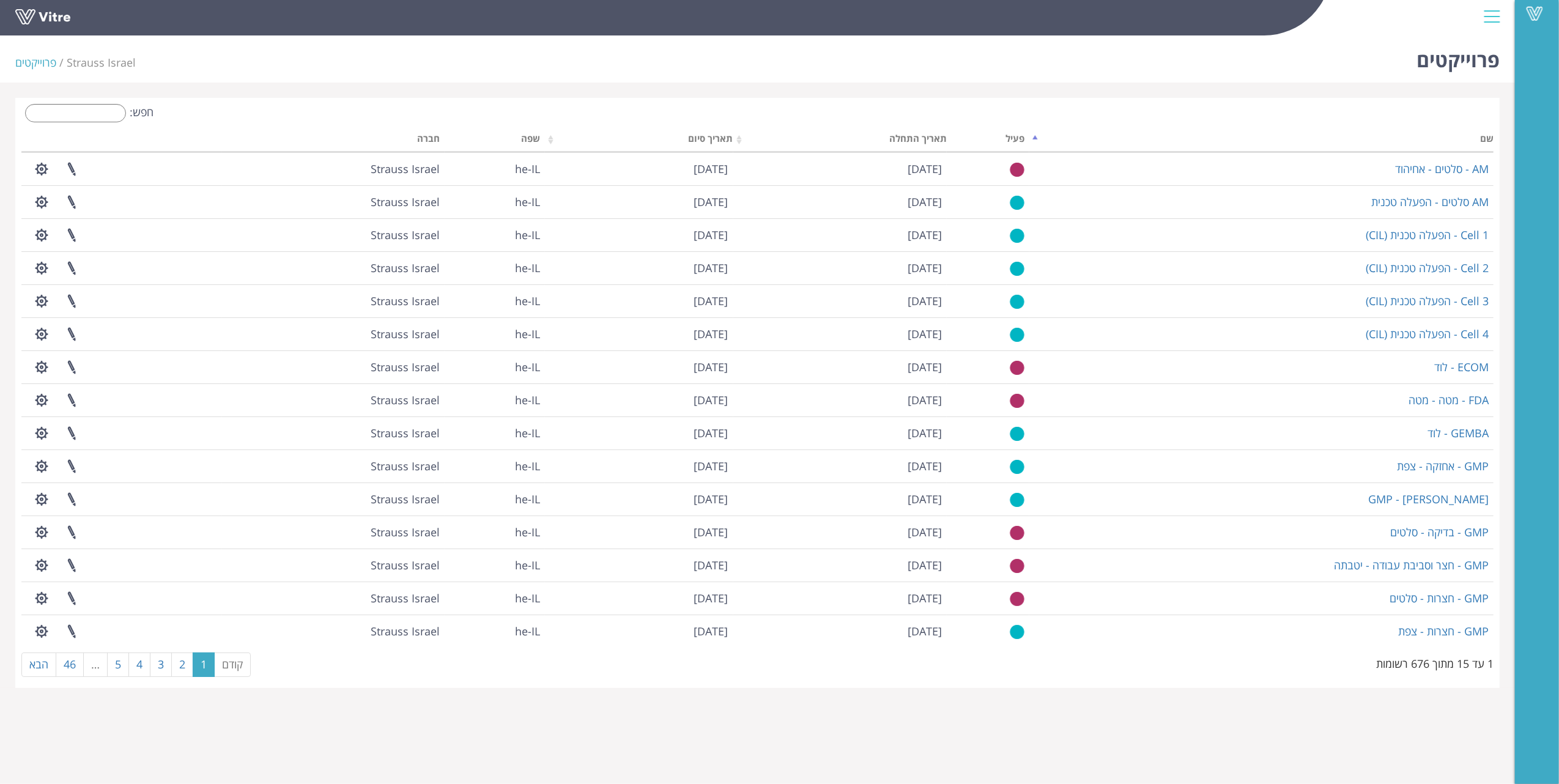
type input "ג"
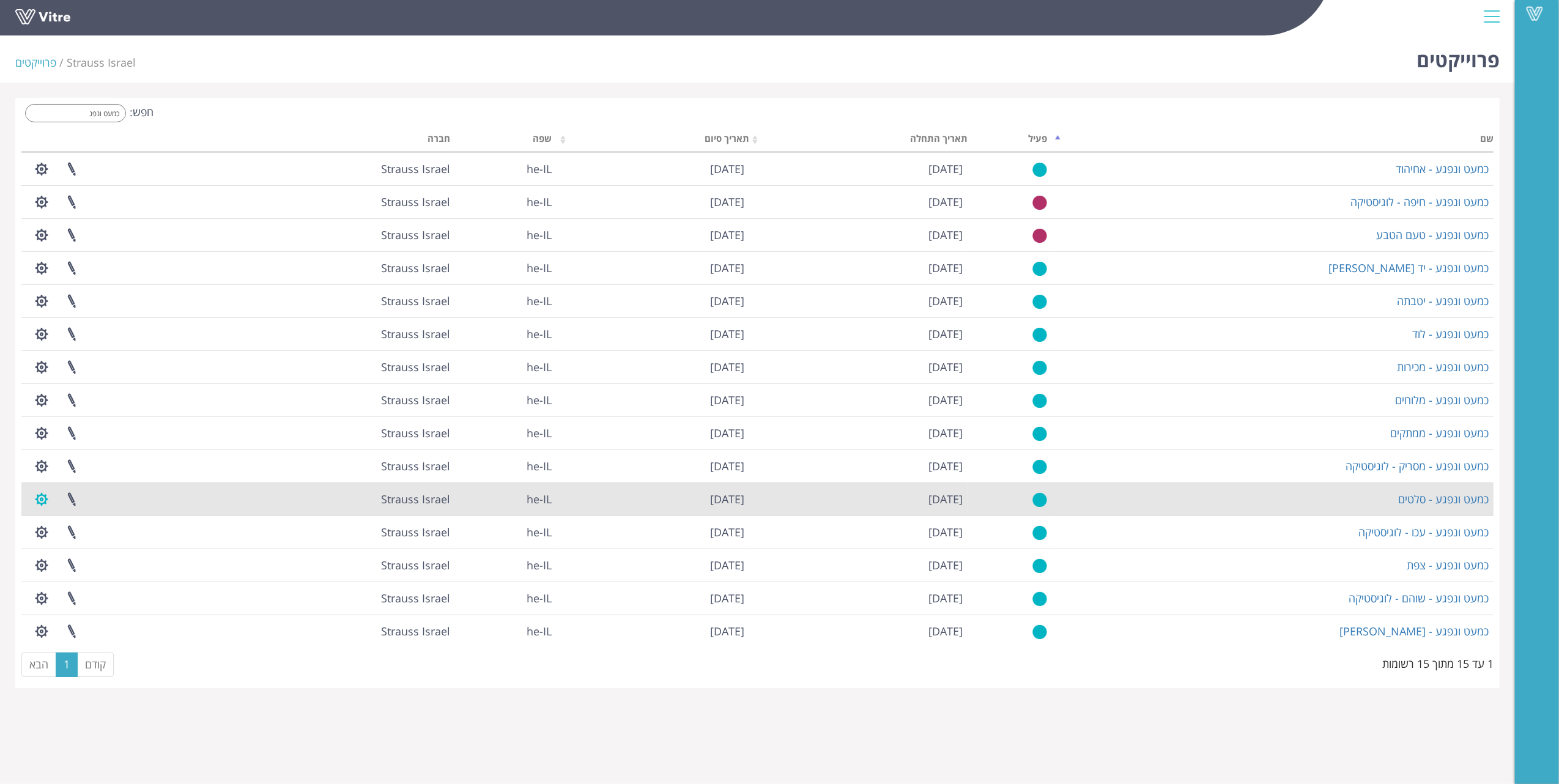
type input "כמעט ונפג"
click at [48, 498] on button "button" at bounding box center [42, 499] width 31 height 32
click at [89, 568] on link "ניהול נמעני הודעות" at bounding box center [79, 560] width 104 height 16
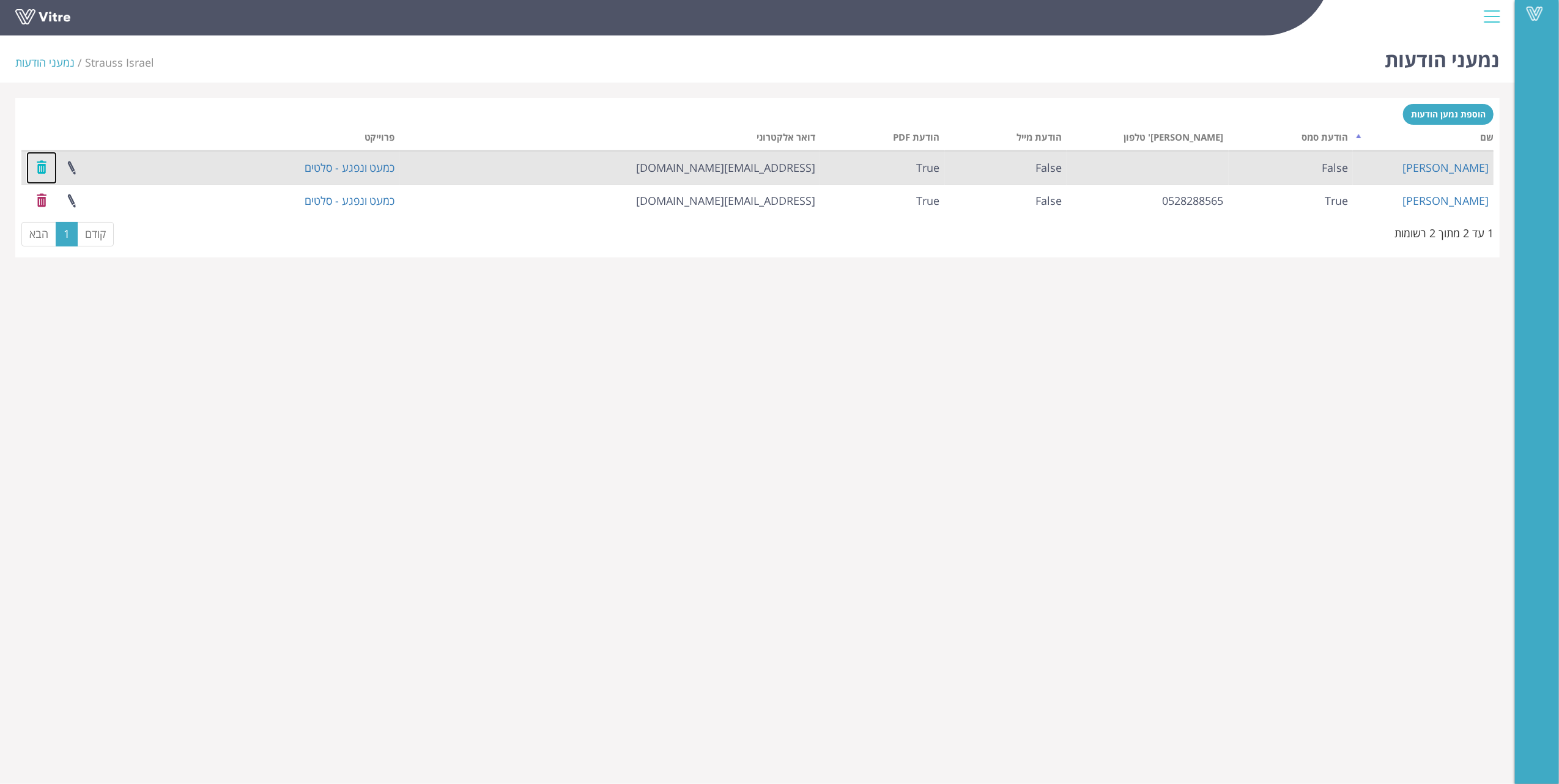
click at [42, 167] on link at bounding box center [42, 167] width 31 height 32
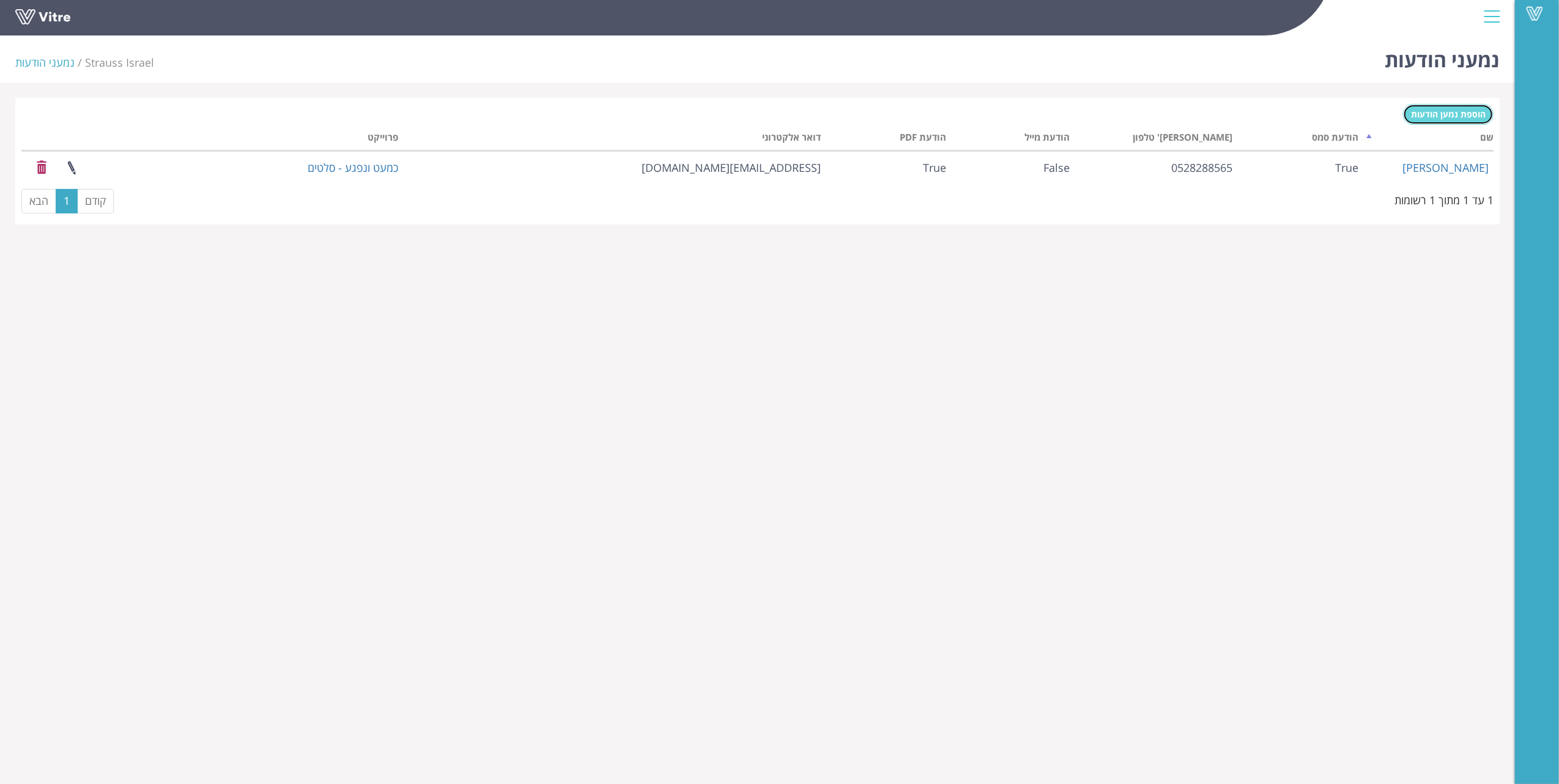
click at [1455, 117] on span "הוספת נמען הודעות" at bounding box center [1448, 114] width 75 height 12
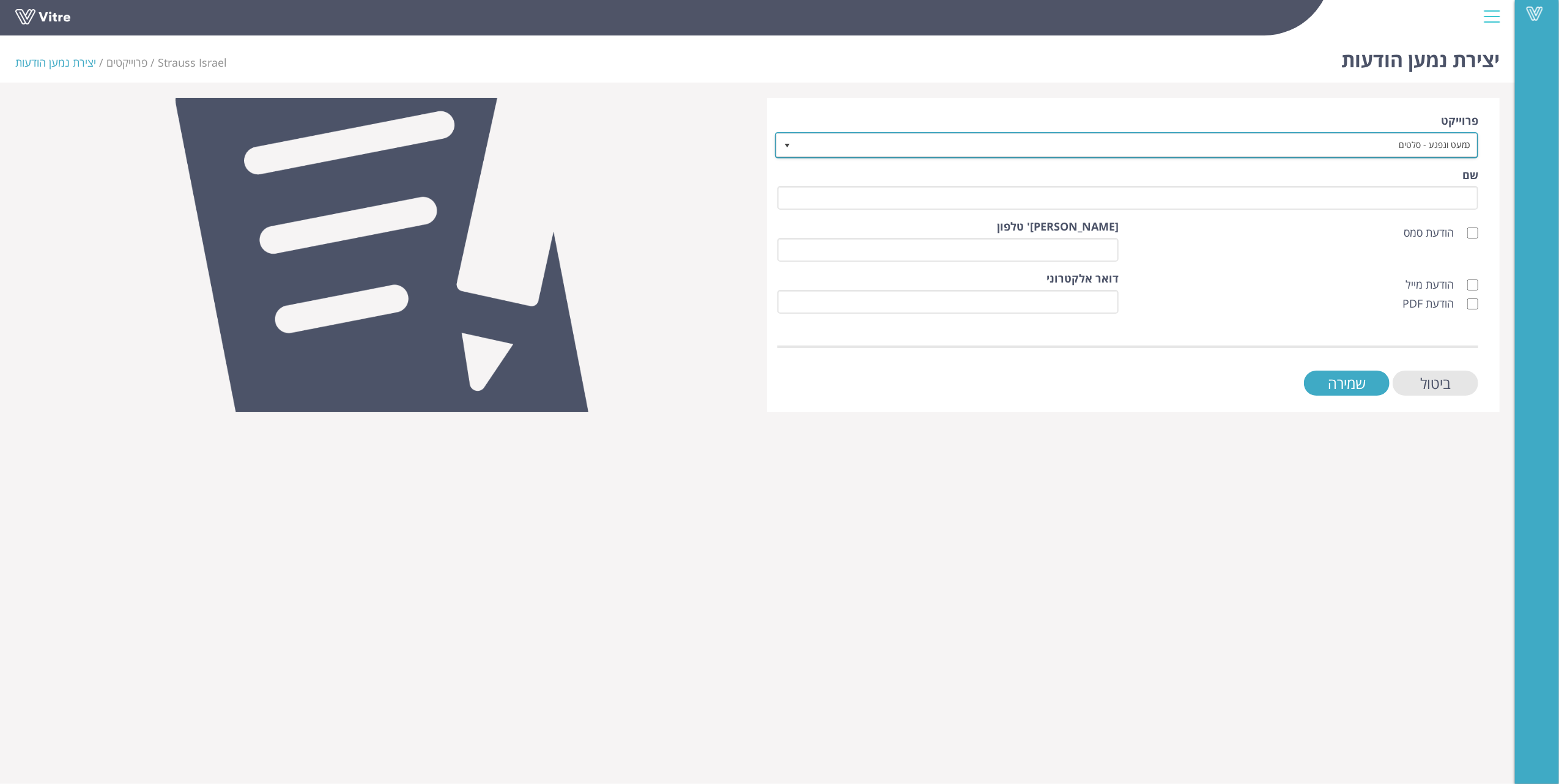
click at [1427, 143] on span "כמעט ונפגע - סלטים" at bounding box center [1138, 145] width 680 height 22
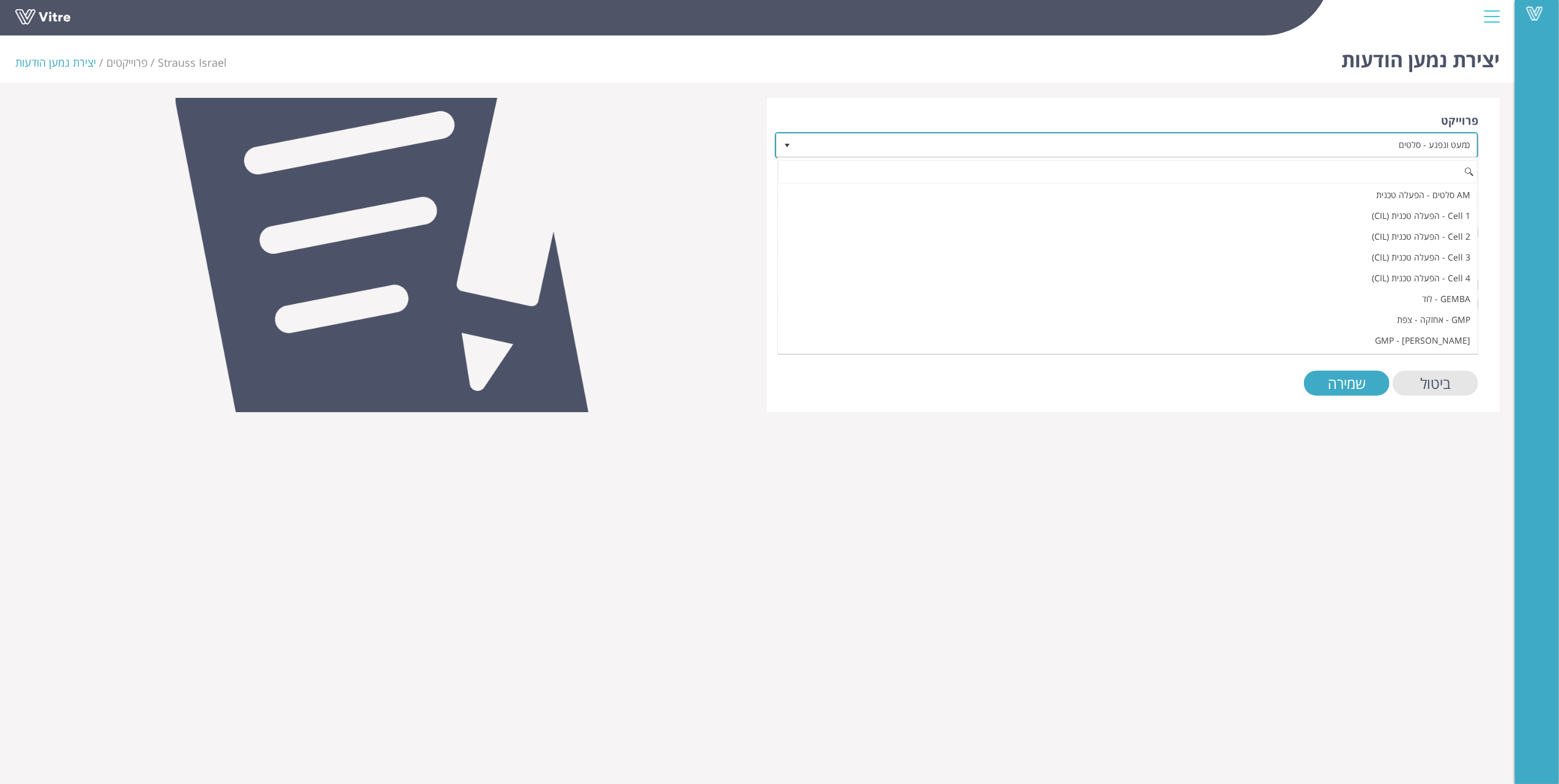
scroll to position [4201, 0]
drag, startPoint x: 1359, startPoint y: 588, endPoint x: 1366, endPoint y: 537, distance: 51.5
click at [1359, 428] on html "Vitre יצירת נמען הודעות Strauss Israel פרוייקטים יצירת נמען הודעות פרוייקט כמעט…" at bounding box center [780, 213] width 1559 height 428
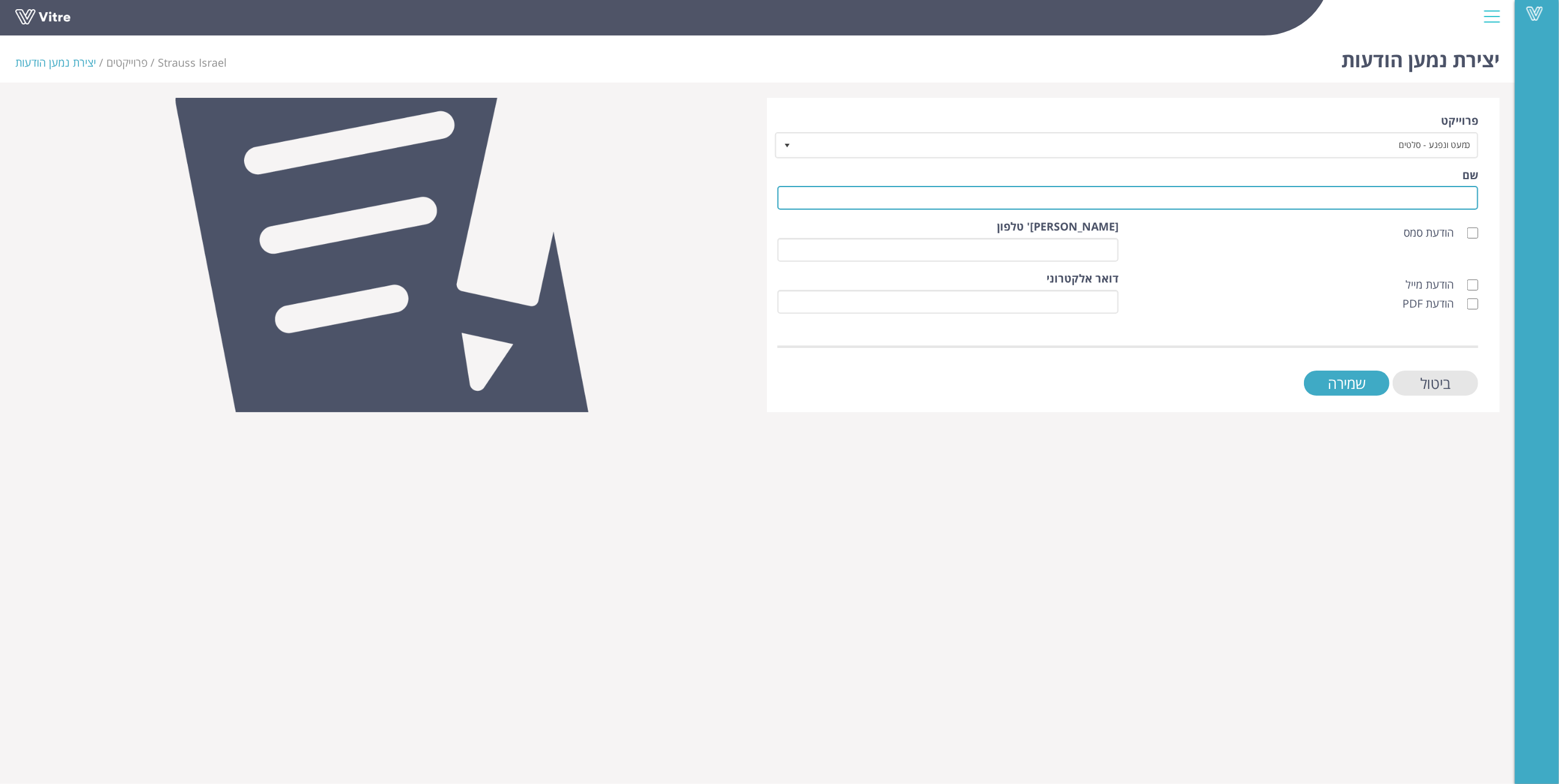
click at [1438, 194] on input "שם" at bounding box center [1128, 198] width 702 height 24
type input "כ"
click at [1249, 428] on html "Vitre יצירת נמען הודעות Strauss Israel פרוייקטים יצירת נמען הודעות פרוייקט כמעט…" at bounding box center [780, 213] width 1559 height 428
click at [1396, 196] on input "יהודה" at bounding box center [1128, 198] width 702 height 24
type input "י"
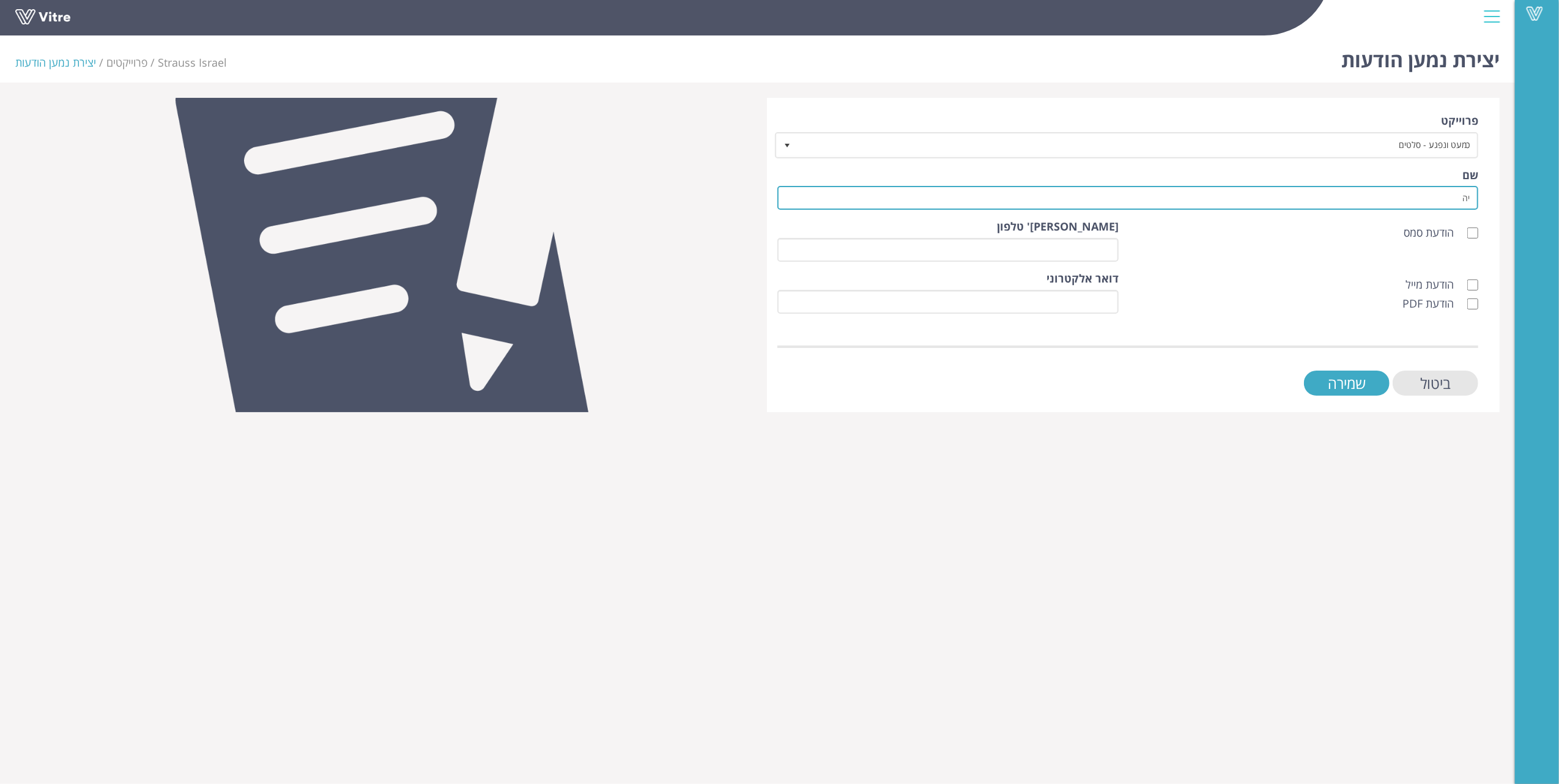
type input "י"
type input "כתב [PERSON_NAME]"
click at [1343, 380] on input "שמירה" at bounding box center [1347, 383] width 85 height 25
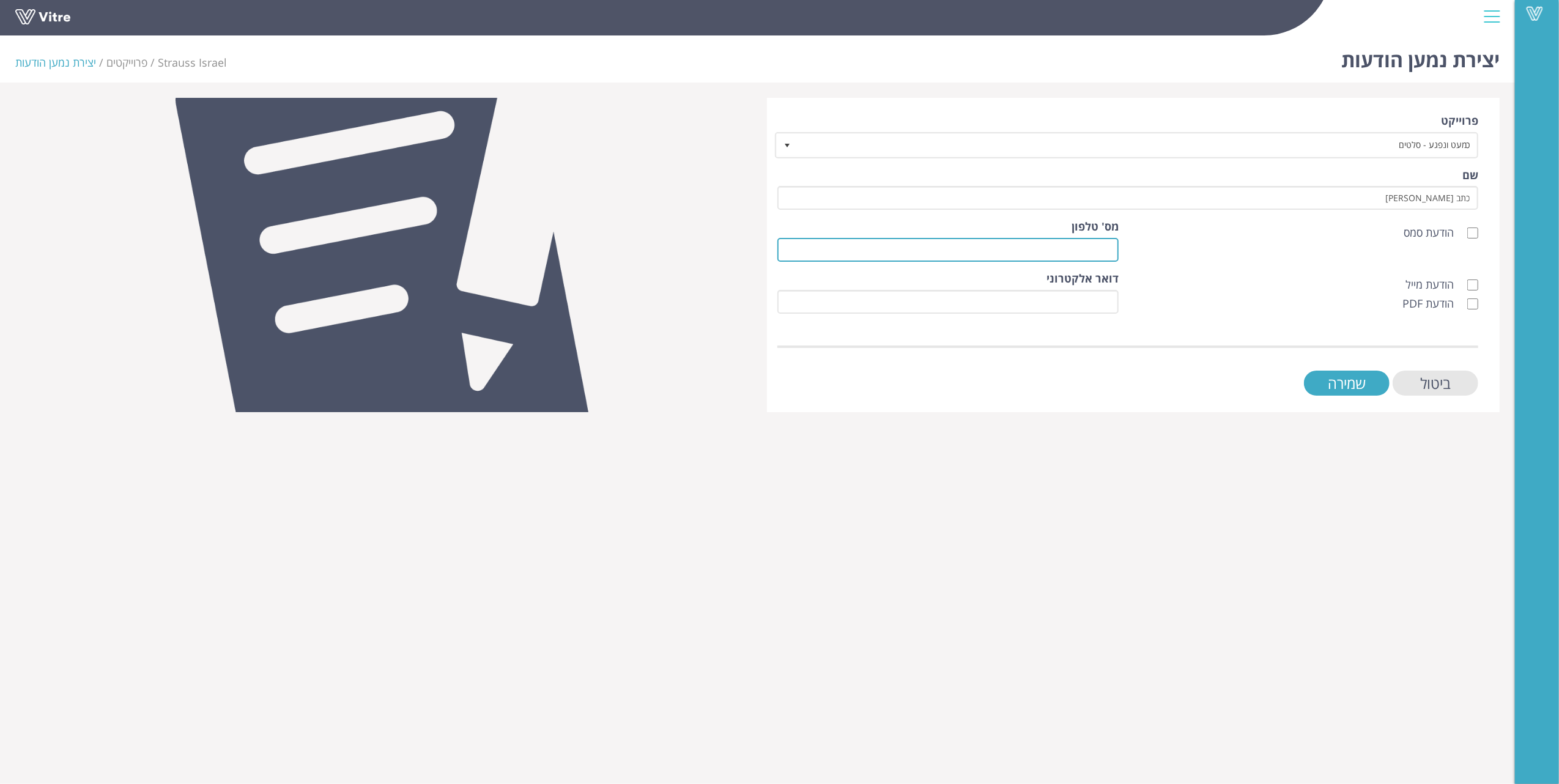
click at [1068, 244] on input "מס' טלפון" at bounding box center [948, 249] width 342 height 24
type input "0585101162"
click at [1234, 428] on html "Vitre יצירת נמען הודעות Strauss Israel פרוייקטים יצירת נמען הודעות פרוייקט כמעט…" at bounding box center [780, 213] width 1559 height 428
click at [1472, 233] on input "הודעת סמס" at bounding box center [1473, 232] width 11 height 11
checkbox input "true"
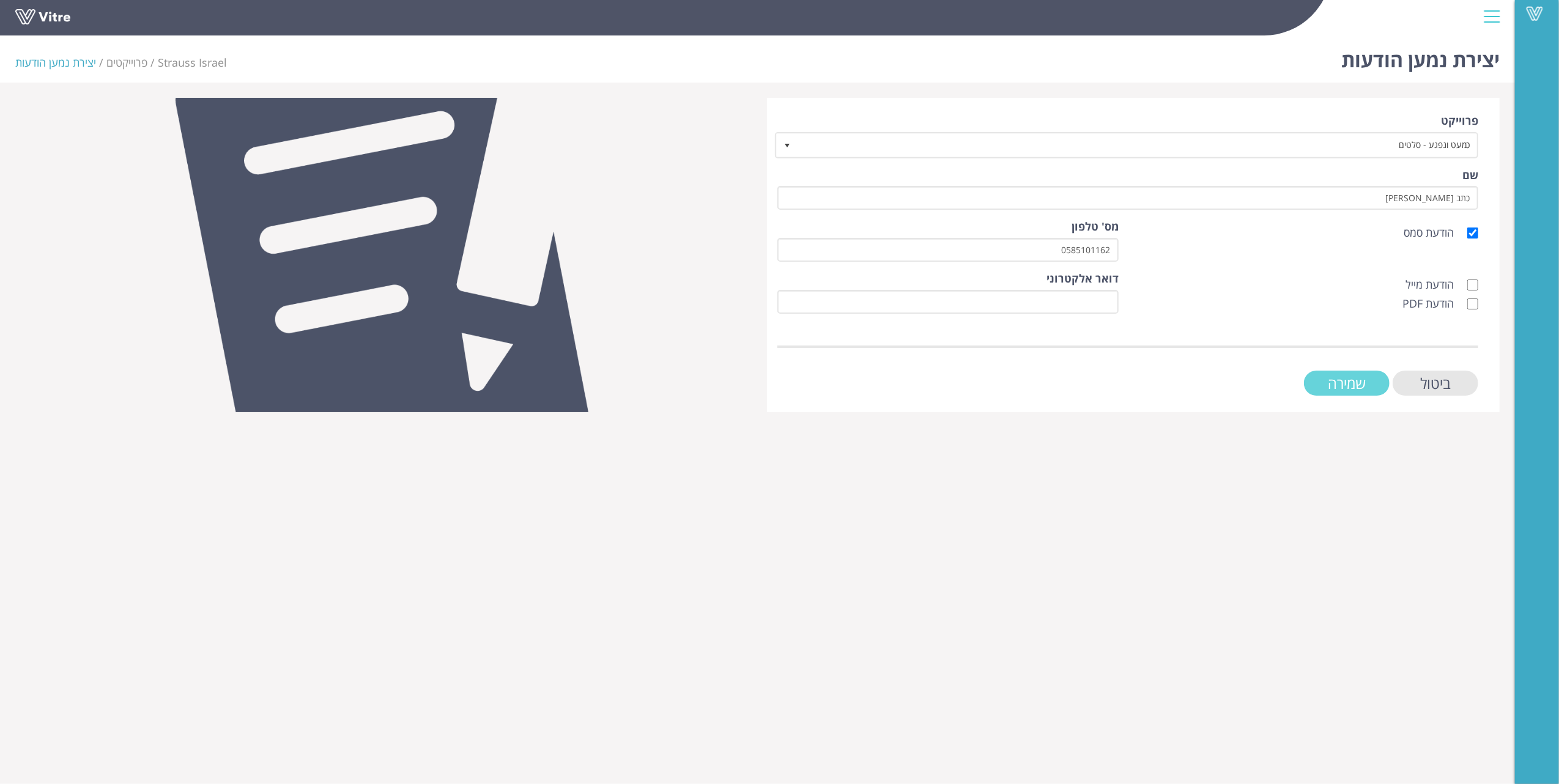
click at [1326, 377] on input "שמירה" at bounding box center [1347, 383] width 85 height 25
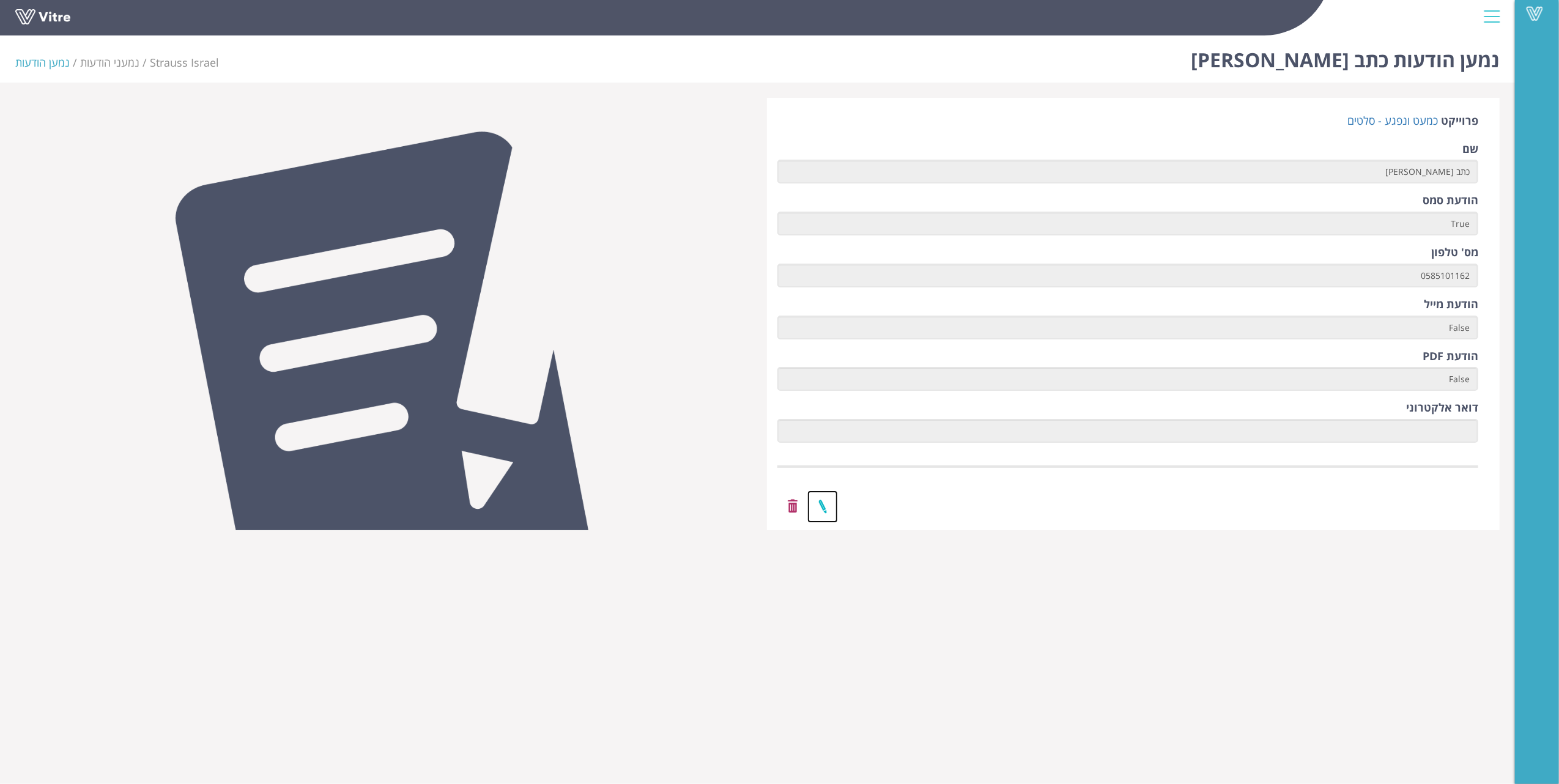
click at [828, 512] on link at bounding box center [823, 506] width 31 height 32
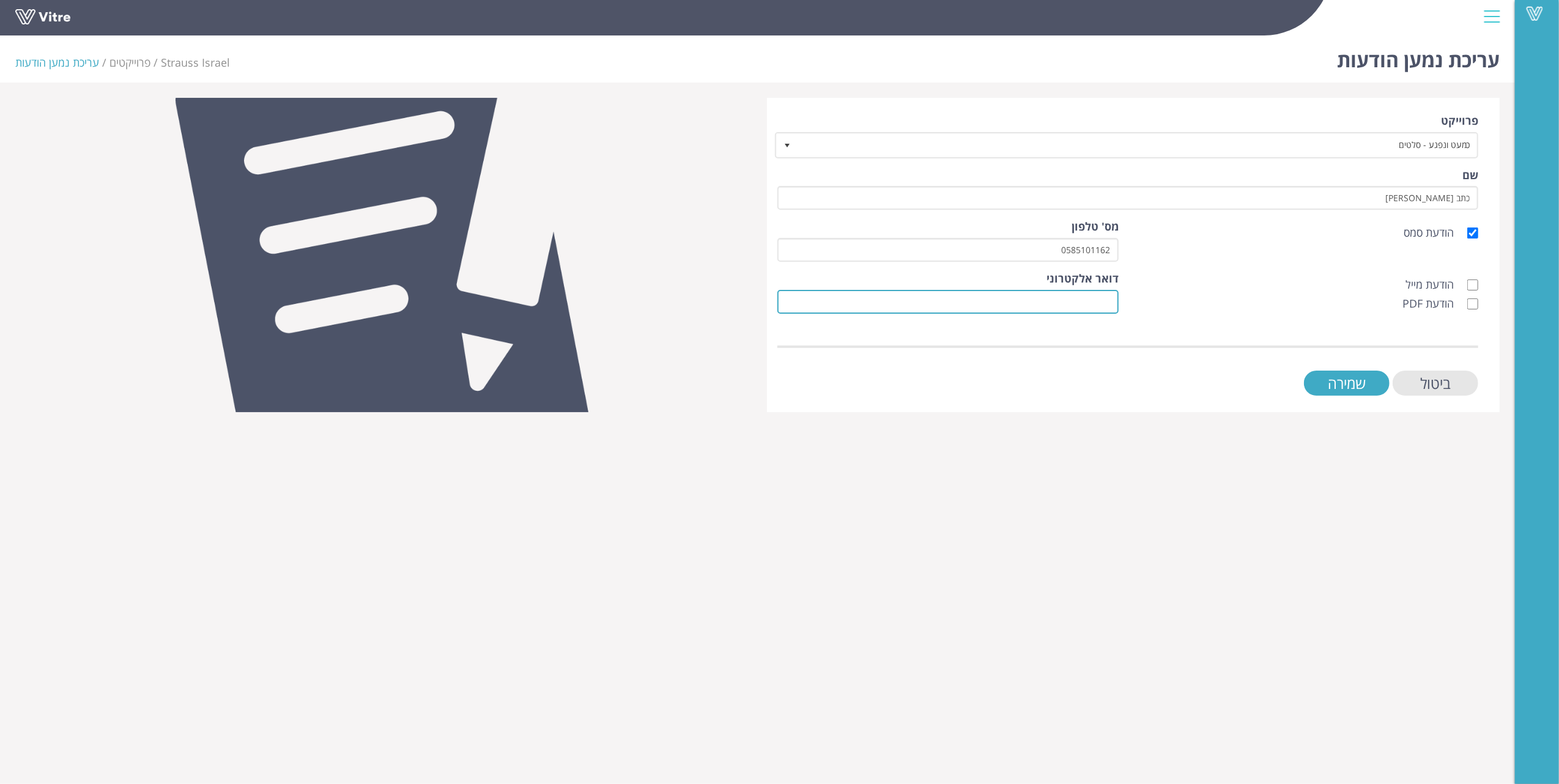
click at [1095, 299] on input "דואר אלקטרוני" at bounding box center [948, 302] width 342 height 24
paste input "[EMAIL_ADDRESS][DOMAIN_NAME]"
type input "[EMAIL_ADDRESS][DOMAIN_NAME]"
click at [1471, 286] on input "הודעת מייל" at bounding box center [1473, 284] width 11 height 11
checkbox input "true"
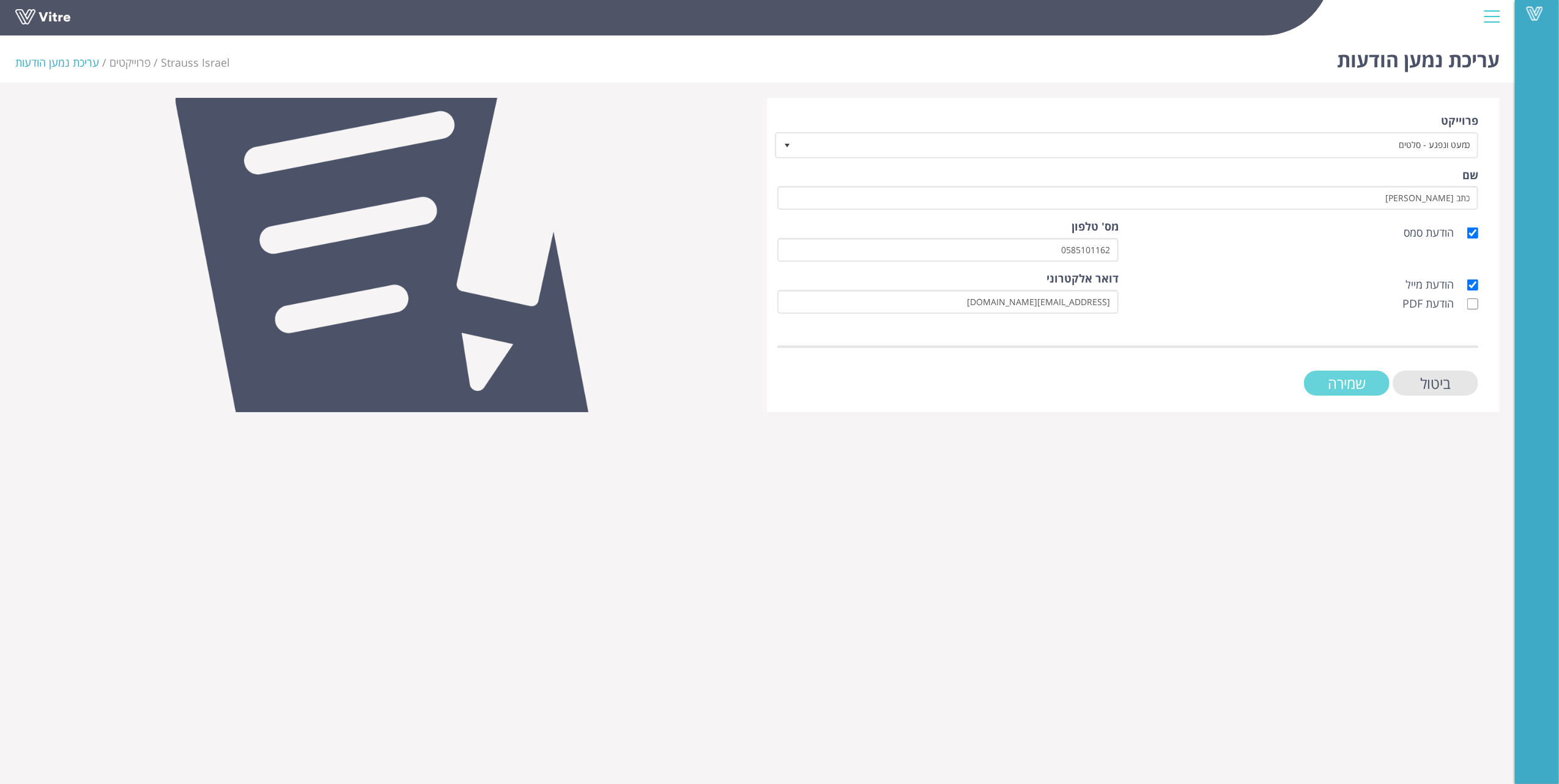
click at [1356, 384] on input "שמירה" at bounding box center [1347, 383] width 85 height 25
click at [408, 376] on input "שמירה" at bounding box center [1347, 383] width 85 height 25
